Goal: Task Accomplishment & Management: Manage account settings

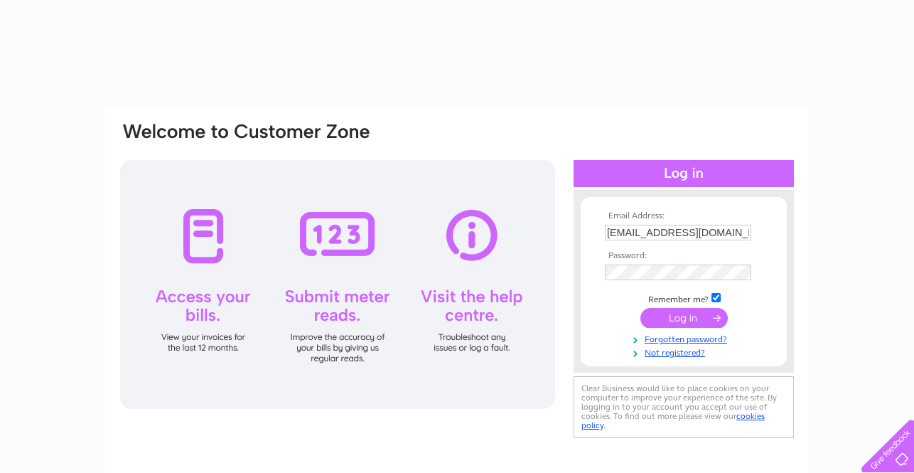
click at [689, 319] on input "submit" at bounding box center [684, 318] width 87 height 20
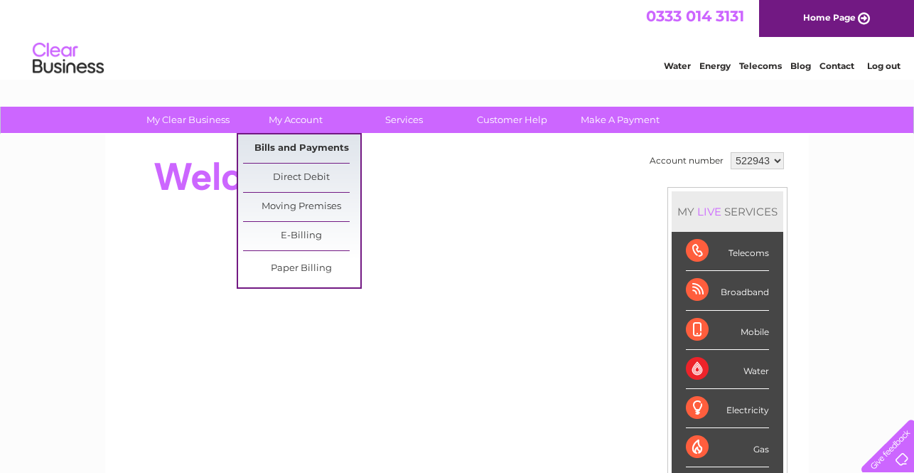
click at [310, 149] on link "Bills and Payments" at bounding box center [301, 148] width 117 height 28
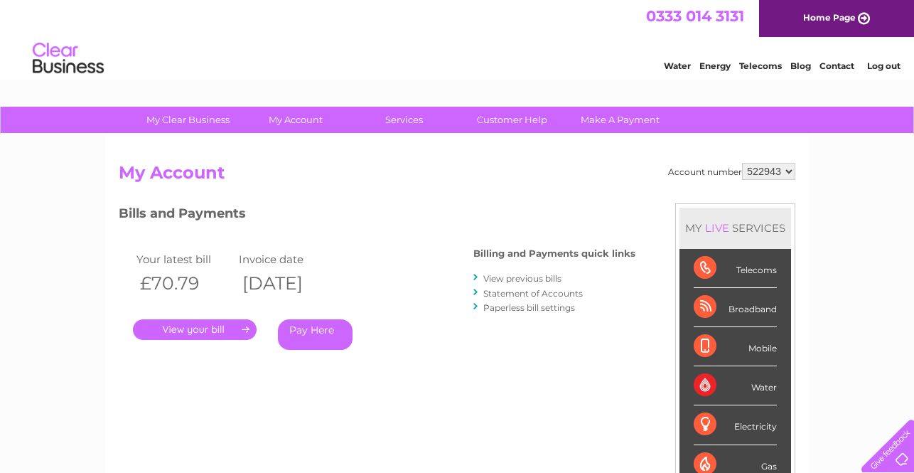
click at [210, 329] on link "." at bounding box center [195, 329] width 124 height 21
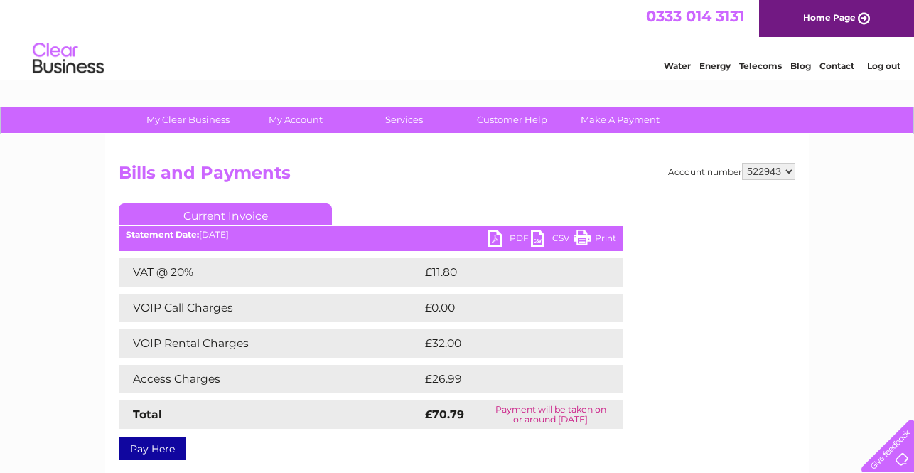
click at [501, 235] on link "PDF" at bounding box center [510, 240] width 43 height 21
